Goal: Information Seeking & Learning: Find specific fact

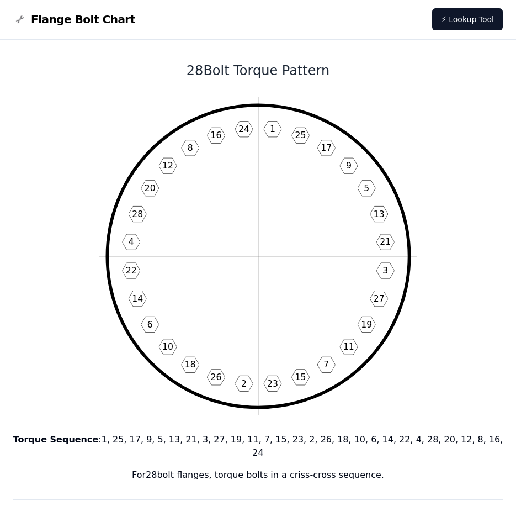
drag, startPoint x: 145, startPoint y: 464, endPoint x: 405, endPoint y: 468, distance: 260.1
click at [405, 468] on p "For 28 bolt flanges, torque bolts in a criss-cross sequence." at bounding box center [258, 474] width 491 height 13
click at [406, 468] on p "For 28 bolt flanges, torque bolts in a criss-cross sequence." at bounding box center [258, 474] width 491 height 13
drag, startPoint x: 390, startPoint y: 458, endPoint x: 138, endPoint y: 448, distance: 252.5
click at [138, 448] on div "Torque Sequence : 1, 25, 17, 9, 5, 13, 21, 3, 27, 19, 11, 7, 15, 23, 2, 26, 18,…" at bounding box center [258, 457] width 491 height 49
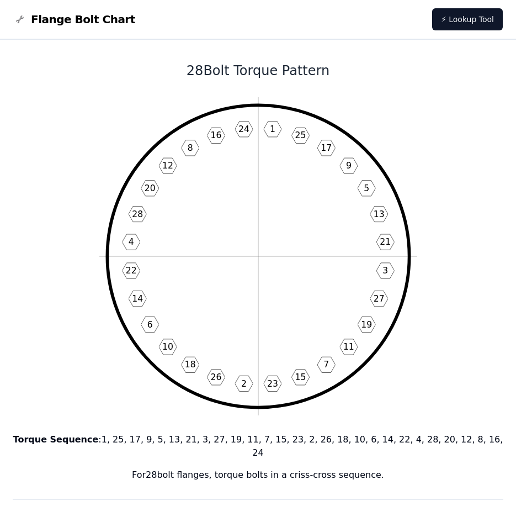
click at [138, 448] on div "Torque Sequence : 1, 25, 17, 9, 5, 13, 21, 3, 27, 19, 11, 7, 15, 23, 2, 26, 18,…" at bounding box center [258, 457] width 491 height 49
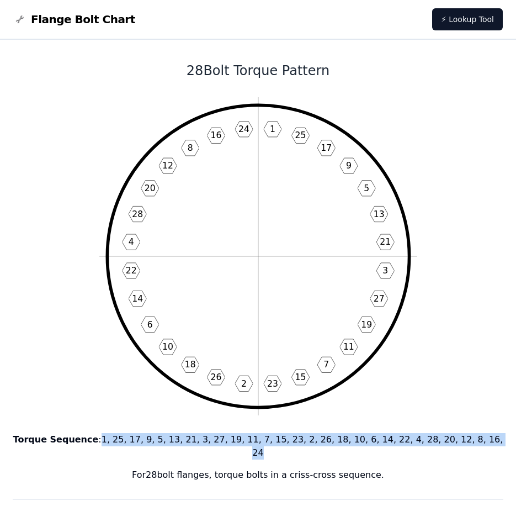
drag, startPoint x: 125, startPoint y: 438, endPoint x: 521, endPoint y: 441, distance: 395.4
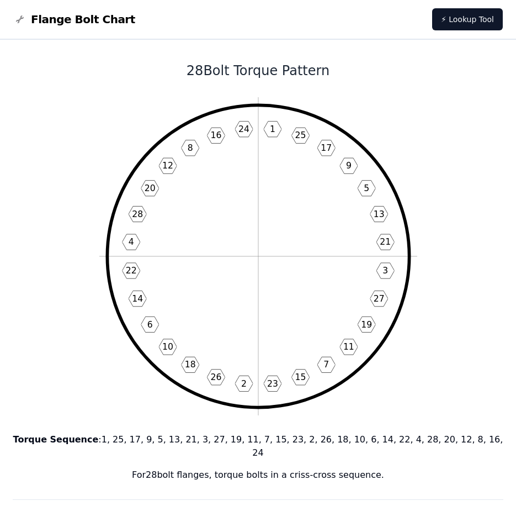
drag, startPoint x: 521, startPoint y: 441, endPoint x: 422, endPoint y: 406, distance: 105.0
